Goal: Information Seeking & Learning: Learn about a topic

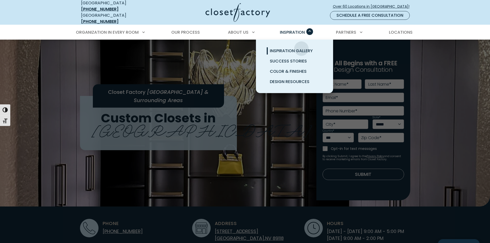
click at [301, 48] on span "Inspiration Gallery" at bounding box center [291, 51] width 43 height 6
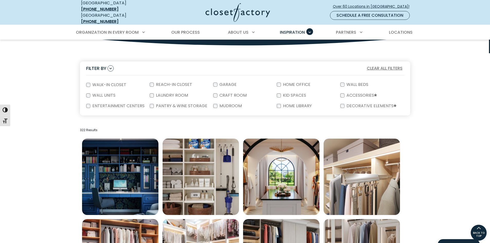
scroll to position [77, 0]
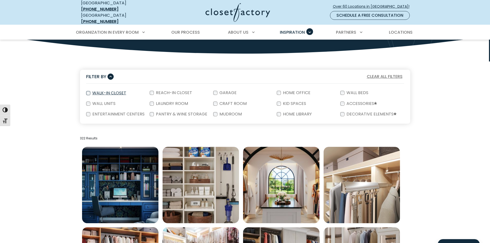
click at [91, 91] on label "Walk-In Closet" at bounding box center [108, 93] width 37 height 4
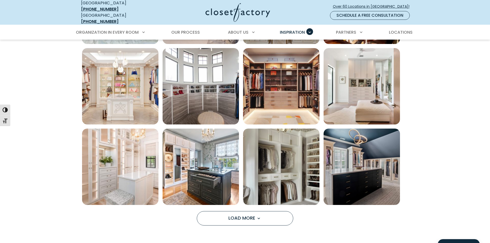
scroll to position [386, 0]
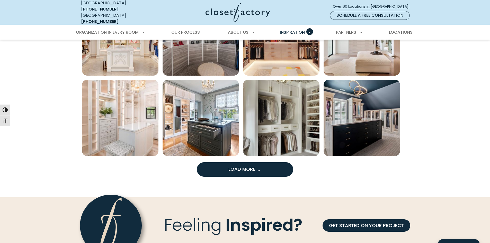
click at [245, 173] on button "Load More" at bounding box center [245, 169] width 96 height 14
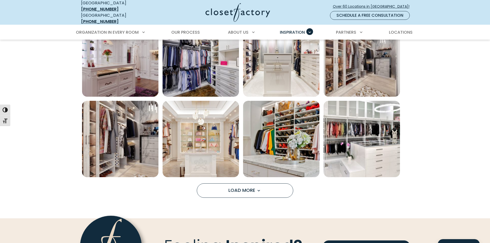
scroll to position [695, 0]
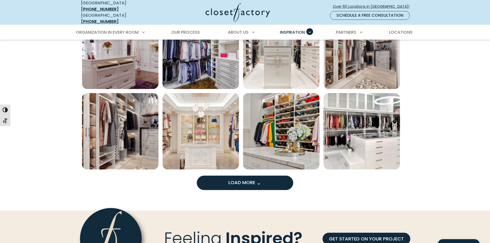
click at [266, 183] on button "Load More" at bounding box center [245, 183] width 96 height 14
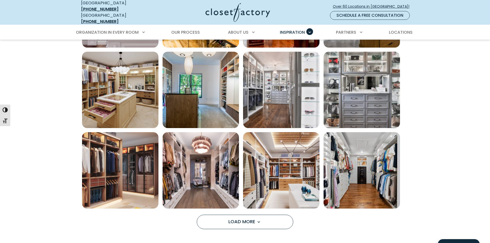
scroll to position [1003, 0]
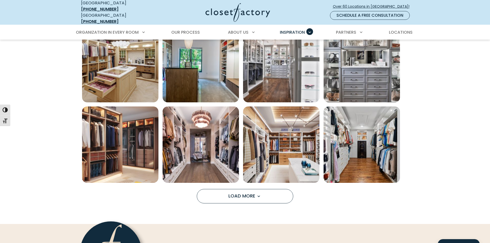
click at [267, 196] on button "Load More" at bounding box center [245, 196] width 96 height 14
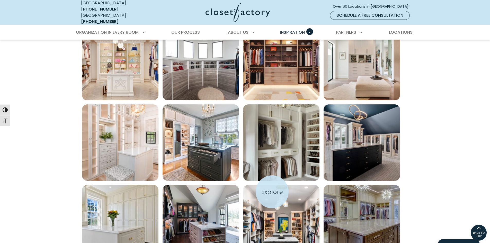
scroll to position [360, 0]
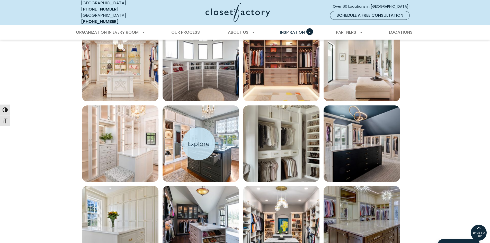
click at [196, 136] on img "Open inspiration gallery to preview enlarged image" at bounding box center [201, 143] width 76 height 76
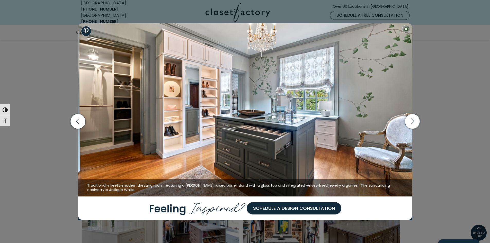
click at [63, 79] on div "Modern custom closet with dual islands, extensive shoe storage, hanging section…" at bounding box center [245, 121] width 490 height 243
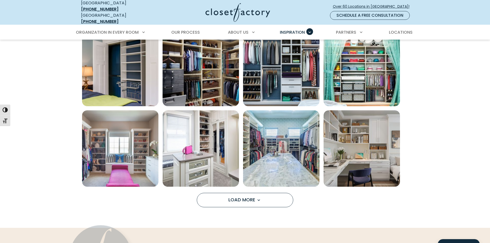
scroll to position [412, 0]
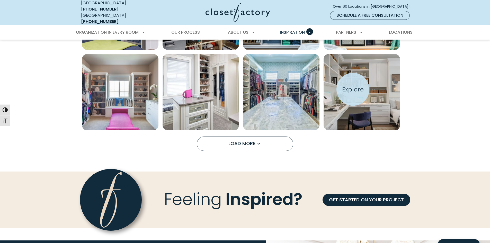
click at [355, 85] on img "Open inspiration gallery to preview enlarged image" at bounding box center [362, 92] width 76 height 76
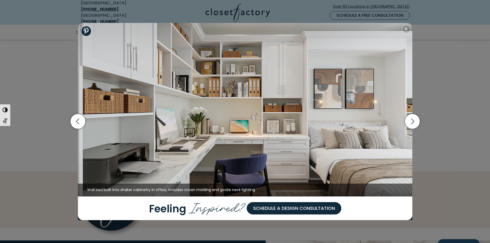
click at [48, 74] on div "Wall bed built into shaker cabinetry in office, includes crown molding and goos…" at bounding box center [245, 121] width 490 height 243
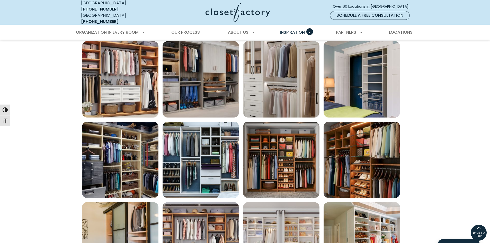
scroll to position [157, 0]
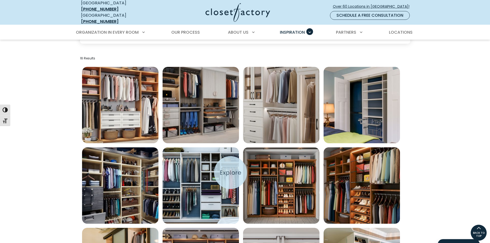
click at [230, 173] on img "Open inspiration gallery to preview enlarged image" at bounding box center [201, 185] width 76 height 76
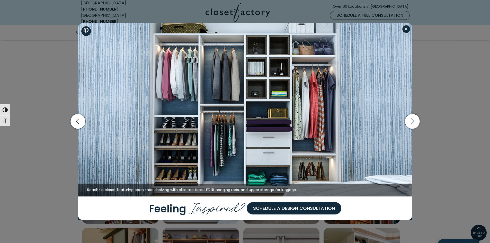
click at [408, 32] on button "Close modal" at bounding box center [406, 29] width 8 height 8
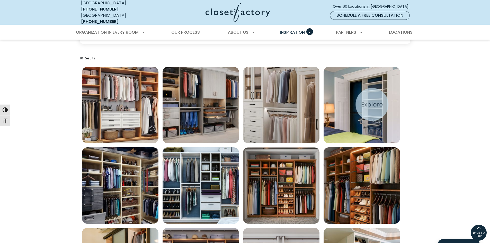
click at [372, 104] on img "Open inspiration gallery to preview enlarged image" at bounding box center [362, 105] width 76 height 76
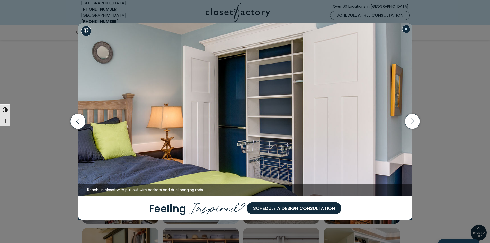
click at [409, 31] on button "Close modal" at bounding box center [406, 29] width 8 height 8
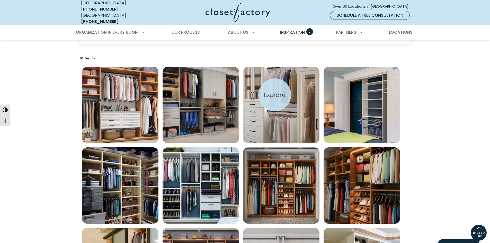
click at [275, 98] on img "Open inspiration gallery to preview enlarged image" at bounding box center [281, 105] width 76 height 76
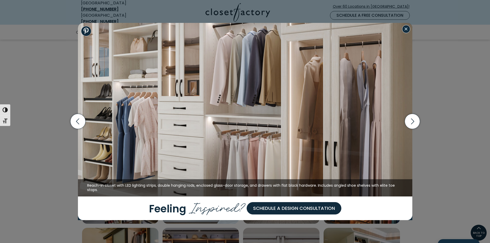
click at [406, 27] on button "Close modal" at bounding box center [406, 29] width 8 height 8
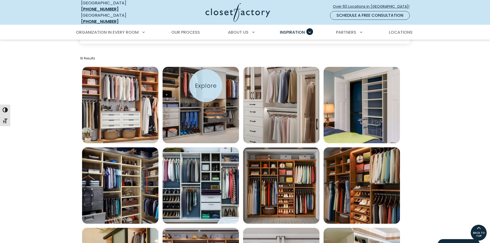
click at [206, 86] on img "Open inspiration gallery to preview enlarged image" at bounding box center [201, 105] width 76 height 76
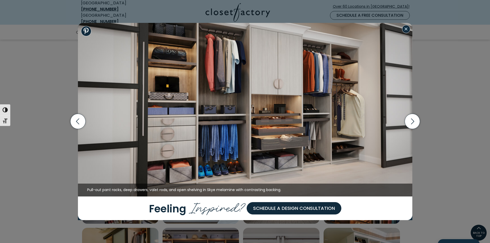
click at [407, 30] on button "Close modal" at bounding box center [406, 29] width 8 height 8
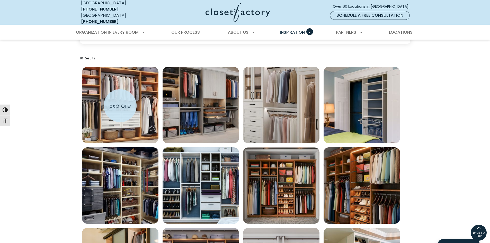
click at [120, 106] on img "Open inspiration gallery to preview enlarged image" at bounding box center [120, 105] width 76 height 76
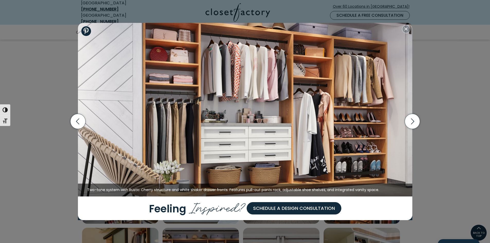
click at [54, 76] on div "Two-tone system with Rustic Cherry structure and white shaker drawer fronts. Fe…" at bounding box center [245, 121] width 490 height 243
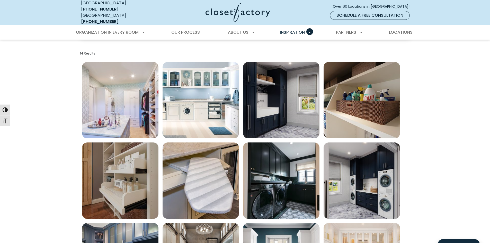
scroll to position [234, 0]
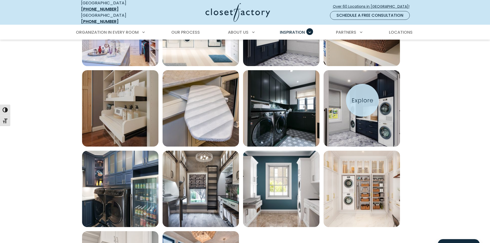
click at [363, 100] on img "Open inspiration gallery to preview enlarged image" at bounding box center [362, 108] width 76 height 76
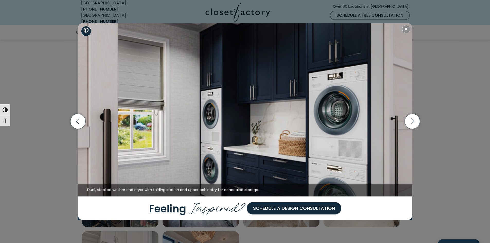
drag, startPoint x: 243, startPoint y: 98, endPoint x: 232, endPoint y: 79, distance: 21.5
click at [232, 79] on img at bounding box center [245, 110] width 334 height 174
click at [55, 76] on div "Custom laundry and mudroom combo featuring folding station, built-in bench, coa…" at bounding box center [245, 121] width 490 height 243
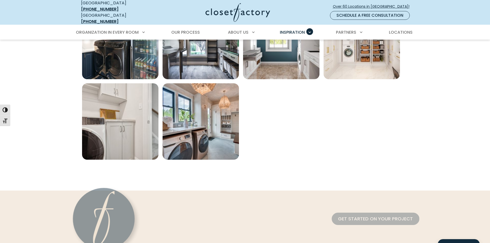
scroll to position [389, 0]
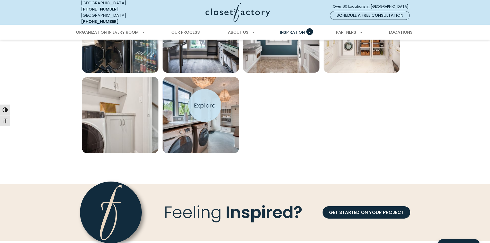
click at [205, 105] on img "Open inspiration gallery to preview enlarged image" at bounding box center [201, 115] width 76 height 76
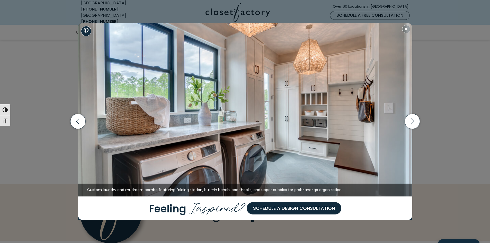
drag, startPoint x: 34, startPoint y: 92, endPoint x: 40, endPoint y: 91, distance: 5.2
click at [34, 92] on div "Custom laundry and mudroom combo featuring folding station, built-in bench, coa…" at bounding box center [245, 121] width 490 height 243
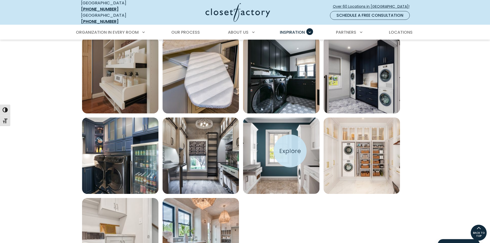
scroll to position [260, 0]
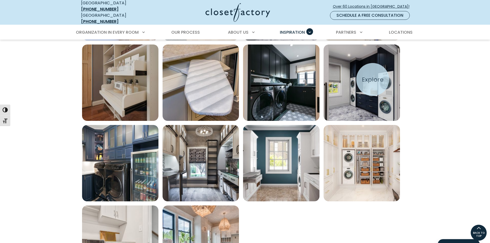
click at [373, 80] on img "Open inspiration gallery to preview enlarged image" at bounding box center [362, 83] width 76 height 76
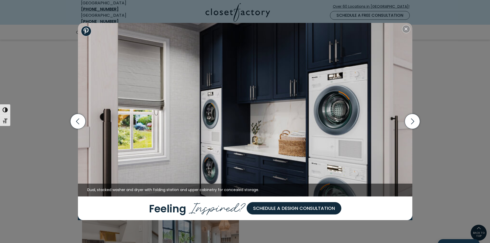
click at [39, 73] on div "Custom laundry and mudroom combo featuring folding station, built-in bench, coa…" at bounding box center [245, 121] width 490 height 243
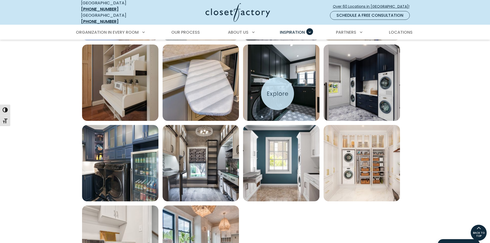
click at [278, 94] on img "Open inspiration gallery to preview enlarged image" at bounding box center [281, 83] width 76 height 76
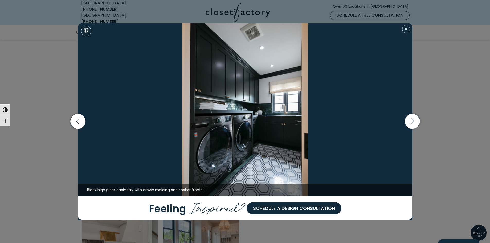
click at [407, 31] on button "Close modal" at bounding box center [406, 29] width 8 height 8
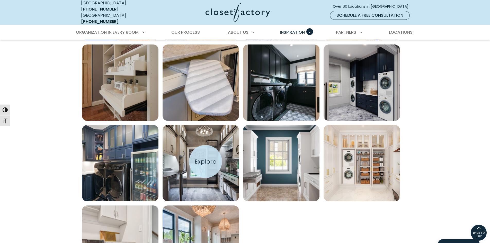
click at [206, 162] on img "Open inspiration gallery to preview enlarged image" at bounding box center [201, 163] width 76 height 76
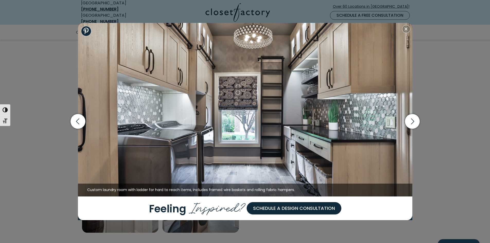
scroll to position [312, 0]
click at [31, 68] on div "Custom laundry and mudroom combo featuring folding station, built-in bench, coa…" at bounding box center [245, 121] width 490 height 243
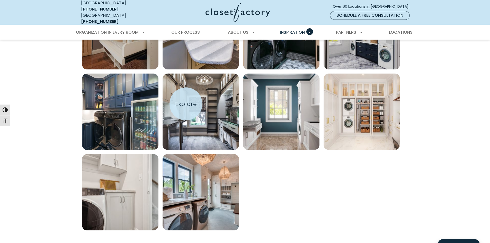
click at [188, 103] on img "Open inspiration gallery to preview enlarged image" at bounding box center [201, 112] width 76 height 76
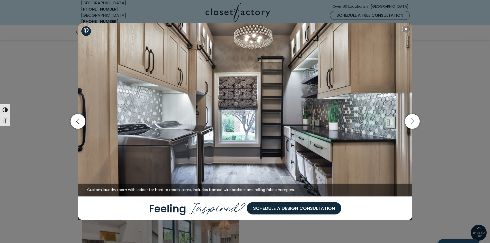
click at [36, 69] on div "Custom laundry and mudroom combo featuring folding station, built-in bench, coa…" at bounding box center [245, 121] width 490 height 243
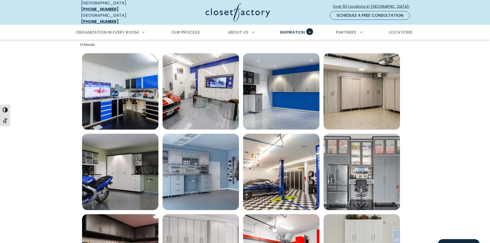
scroll to position [183, 0]
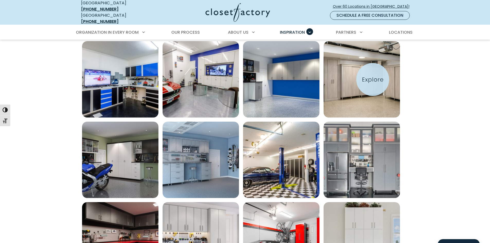
click at [373, 80] on img "Open inspiration gallery to preview enlarged image" at bounding box center [362, 79] width 76 height 76
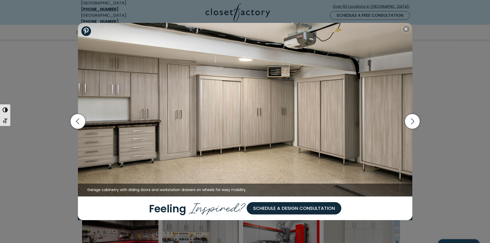
click at [63, 89] on div "Garage storage cabinets with frosted glass uppers, integrated work desk, slat w…" at bounding box center [245, 121] width 490 height 243
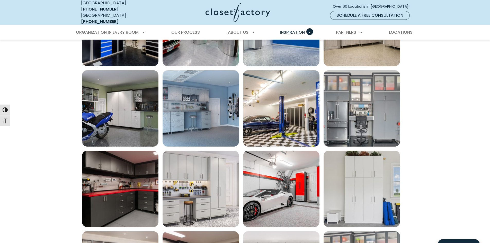
scroll to position [312, 0]
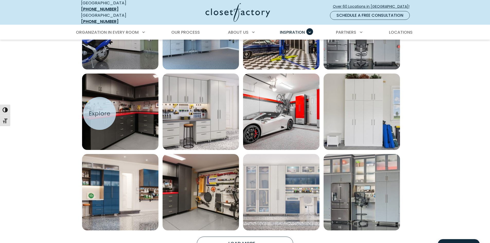
click at [120, 112] on img "Open inspiration gallery to preview enlarged image" at bounding box center [120, 112] width 76 height 76
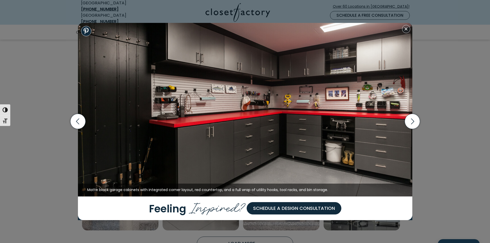
click at [56, 69] on div "Garage storage cabinets with frosted glass uppers, integrated work desk, slat w…" at bounding box center [245, 121] width 490 height 243
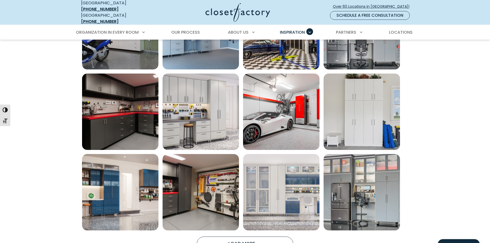
click at [34, 92] on section "Filter By Clear All Filters Filter By: Close Walk-In Closet Reach-In Closet Gar…" at bounding box center [245, 43] width 490 height 432
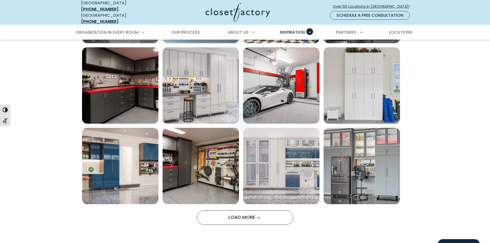
scroll to position [363, 0]
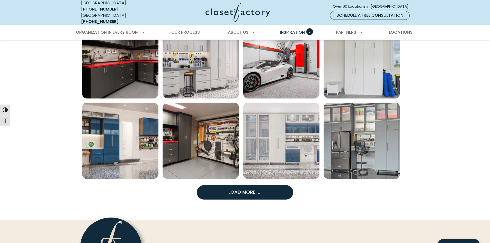
click at [271, 190] on button "Load More" at bounding box center [245, 192] width 96 height 14
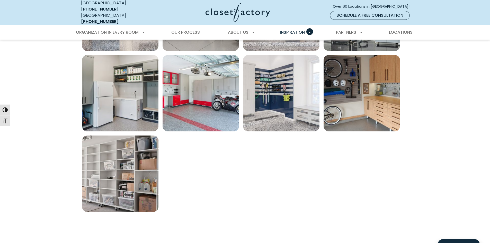
scroll to position [492, 0]
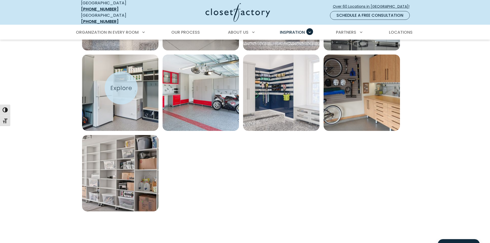
click at [121, 88] on img "Open inspiration gallery to preview enlarged image" at bounding box center [120, 93] width 76 height 76
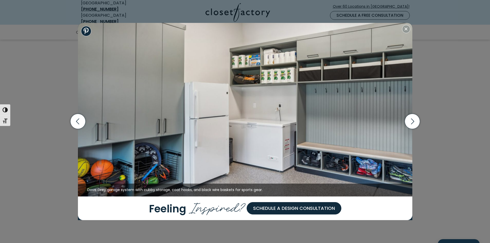
click at [59, 77] on div "Custom open shelving in Skye melamine with adjustable shelves and utility hooks…" at bounding box center [245, 121] width 490 height 243
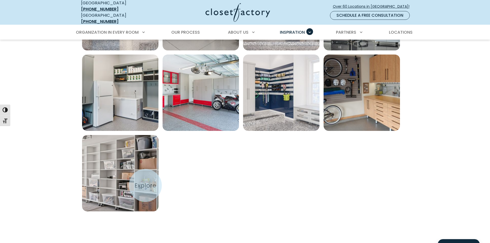
click at [143, 172] on img "Open inspiration gallery to preview enlarged image" at bounding box center [120, 173] width 76 height 76
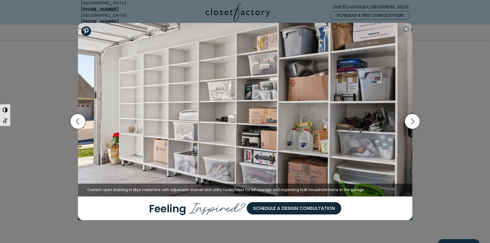
click at [32, 80] on div "Custom open shelving in Skye melamine with adjustable shelves and utility hooks…" at bounding box center [245, 121] width 490 height 243
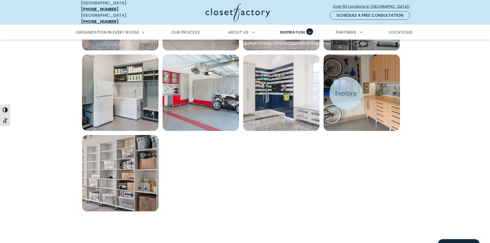
click at [347, 92] on img "Open inspiration gallery to preview enlarged image" at bounding box center [362, 93] width 76 height 76
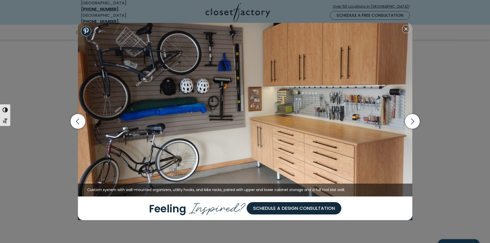
click at [50, 70] on div "Custom open shelving in Skye melamine with adjustable shelves and utility hooks…" at bounding box center [245, 121] width 490 height 243
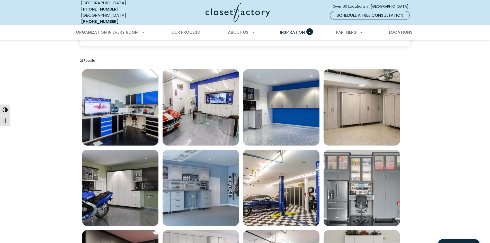
scroll to position [0, 0]
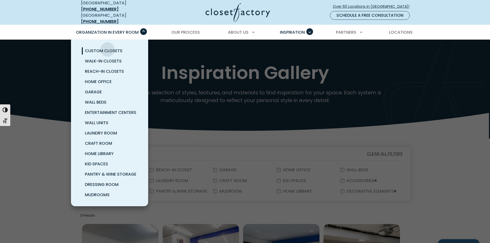
click at [108, 48] on span "Custom Closets" at bounding box center [104, 51] width 38 height 6
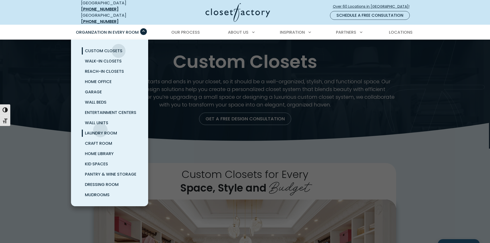
click at [100, 130] on span "Laundry Room" at bounding box center [101, 133] width 32 height 6
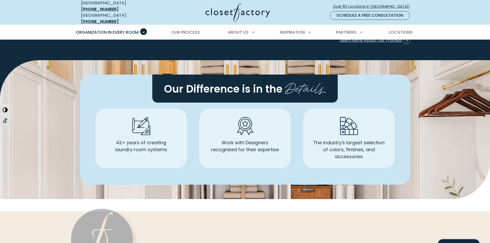
scroll to position [1415, 0]
